Goal: Information Seeking & Learning: Learn about a topic

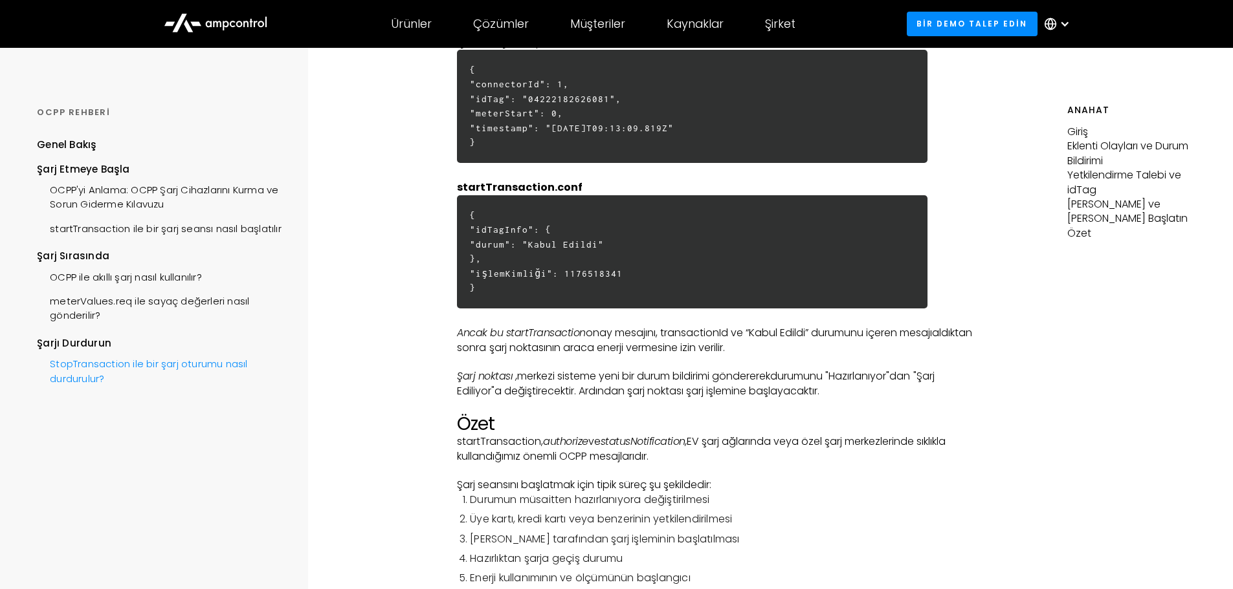
scroll to position [3235, 0]
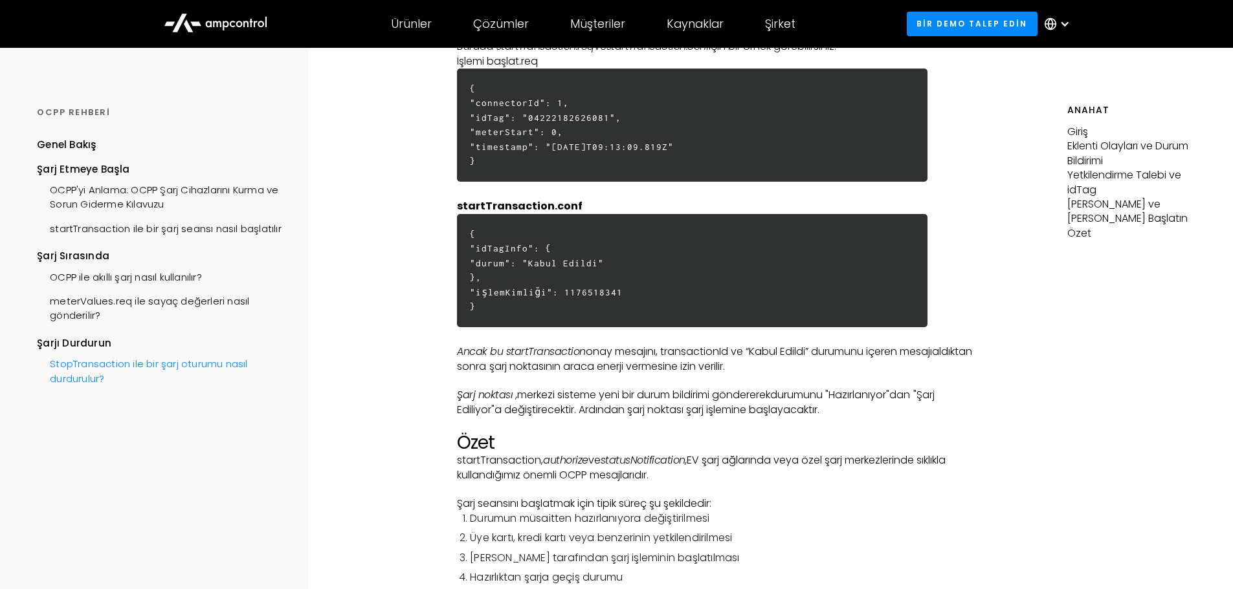
click at [162, 390] on div "StopTransaction ile bir şarj oturumu nasıl durdurulur?" at bounding box center [160, 370] width 247 height 39
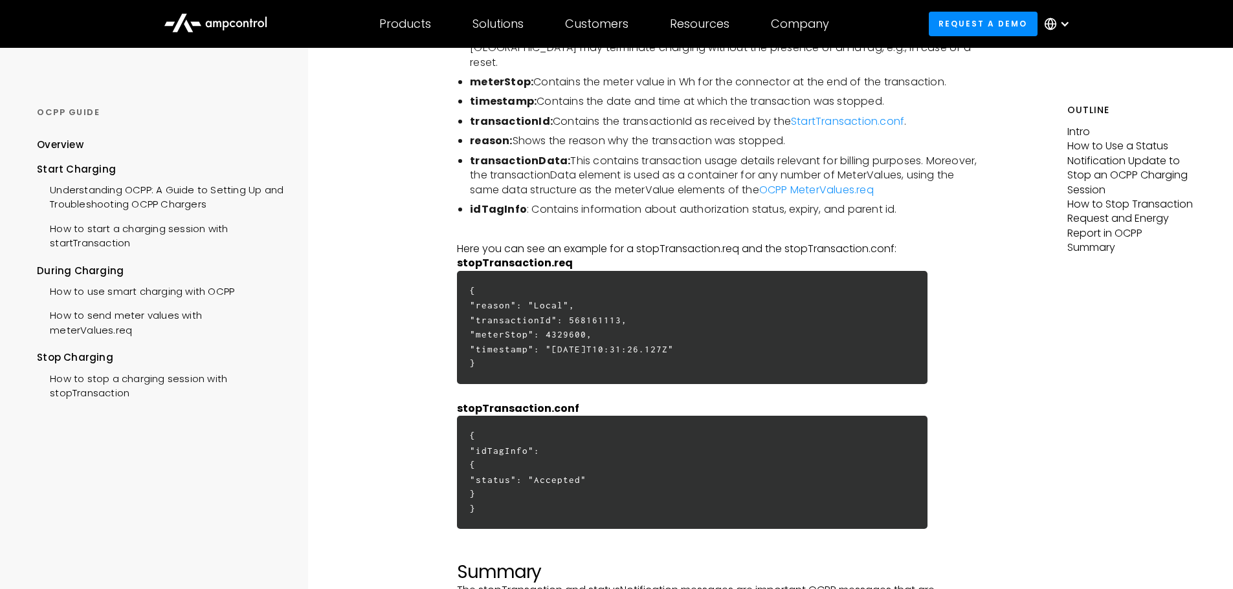
scroll to position [3365, 0]
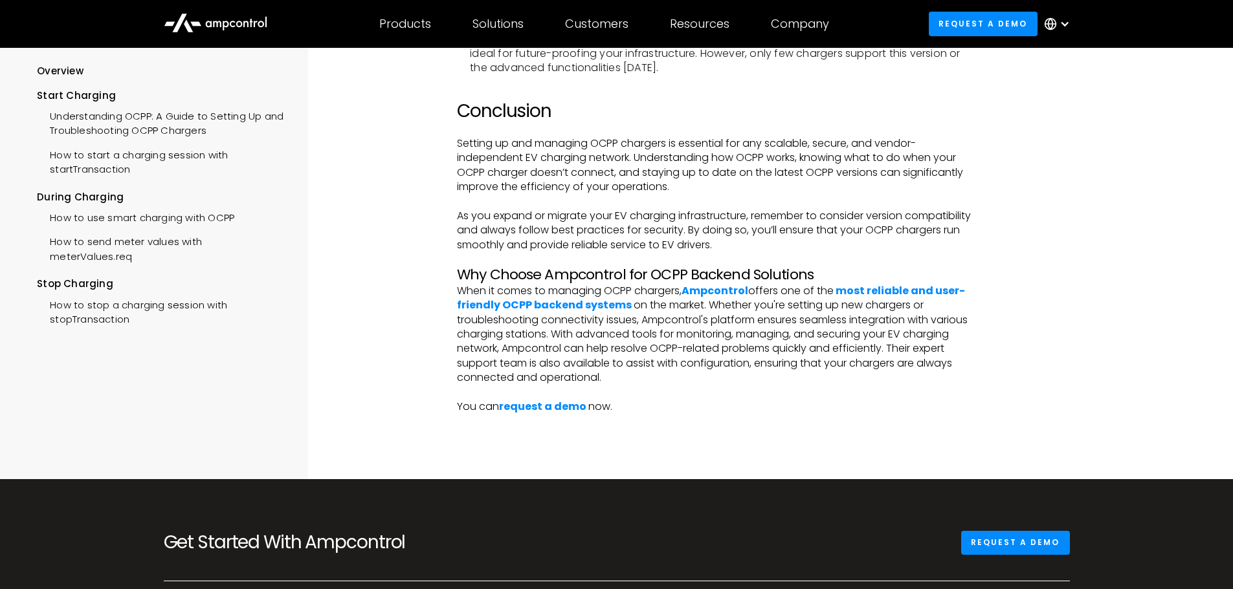
scroll to position [3041, 0]
